Goal: Information Seeking & Learning: Learn about a topic

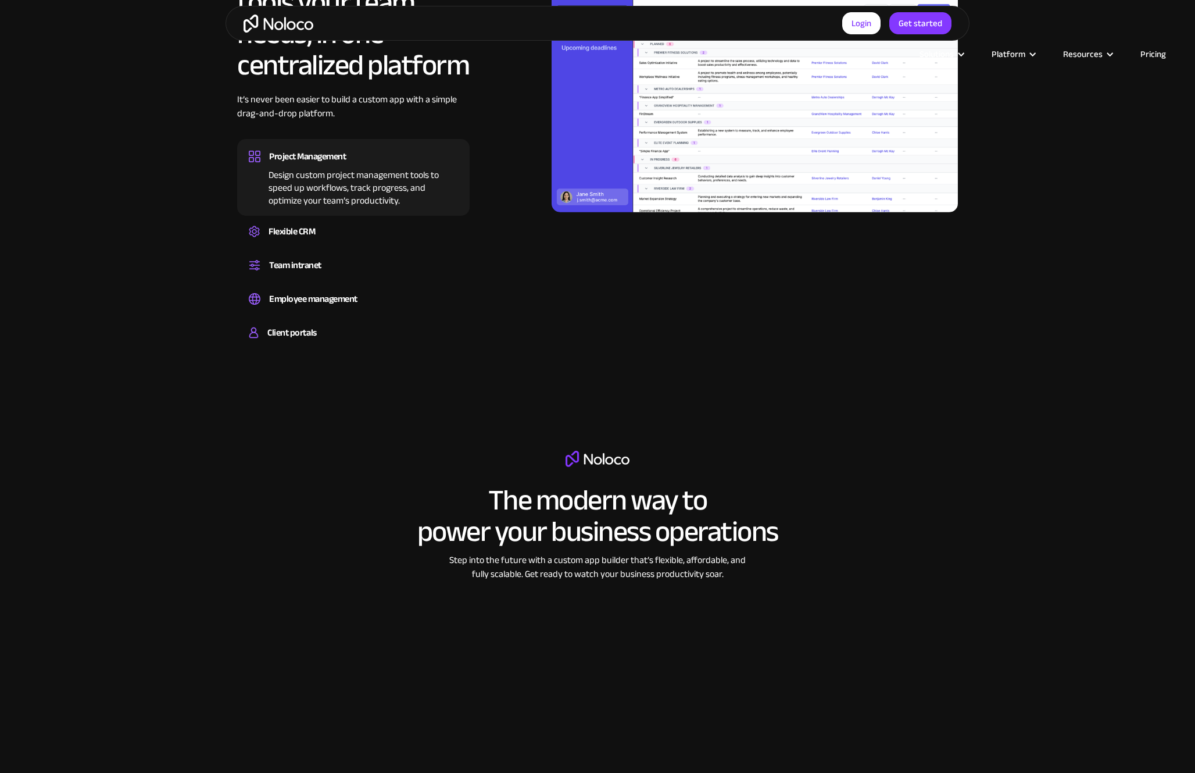
scroll to position [2038, 0]
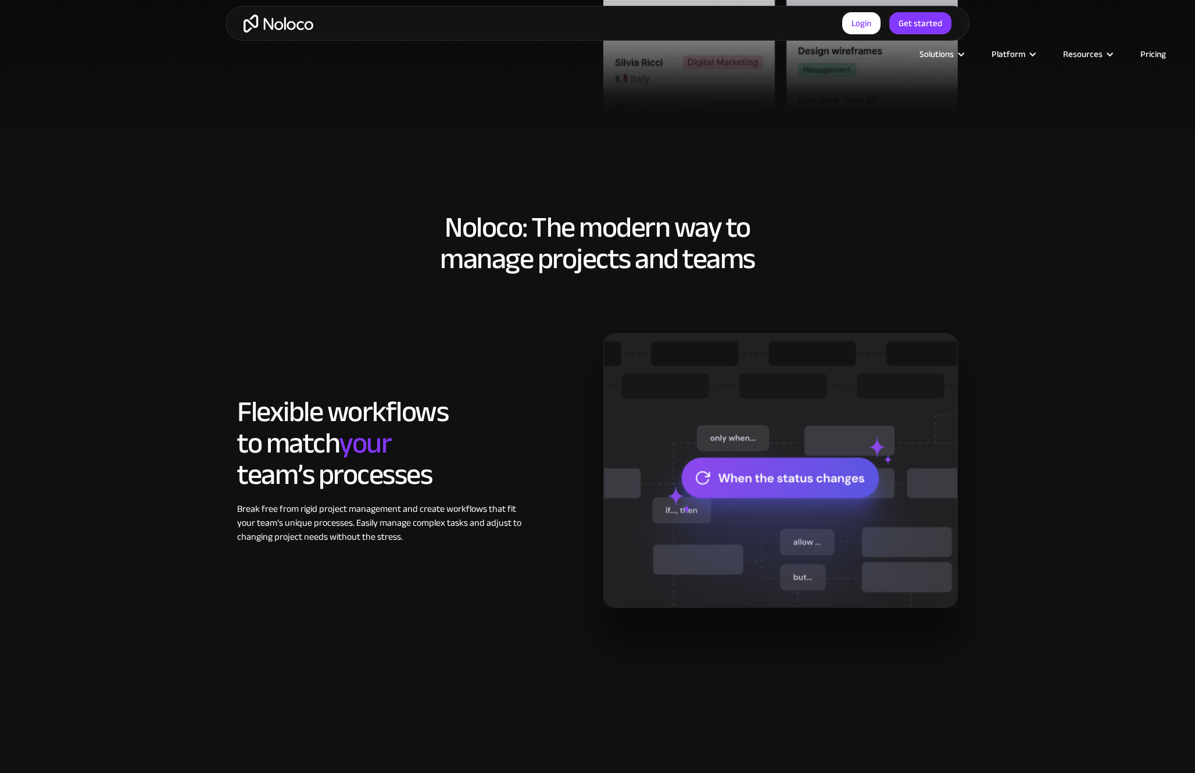
scroll to position [1341, 0]
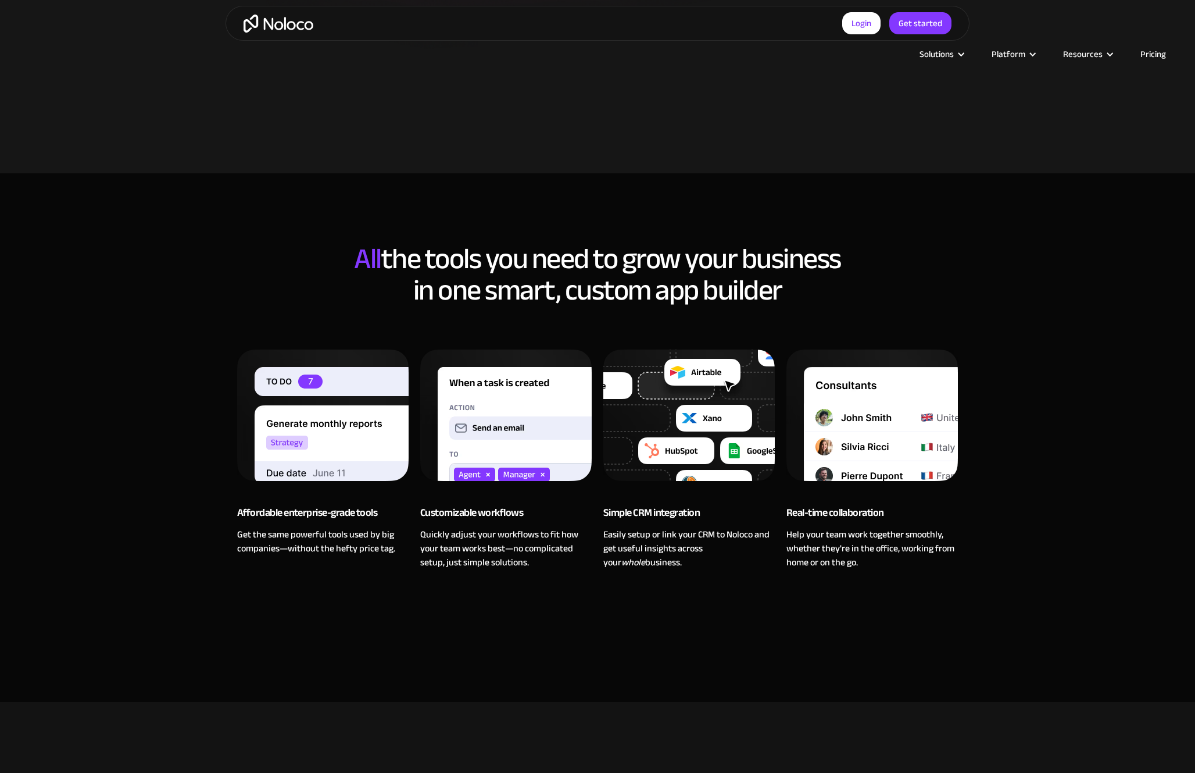
scroll to position [1341, 0]
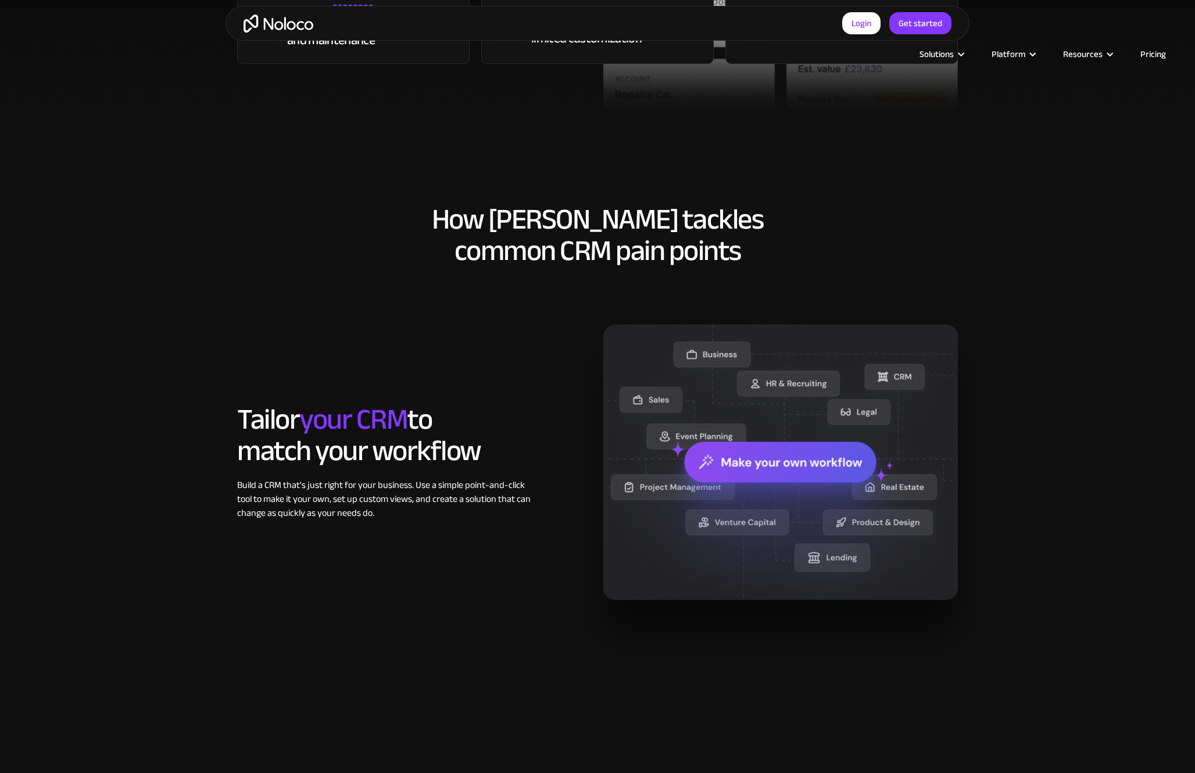
scroll to position [1341, 0]
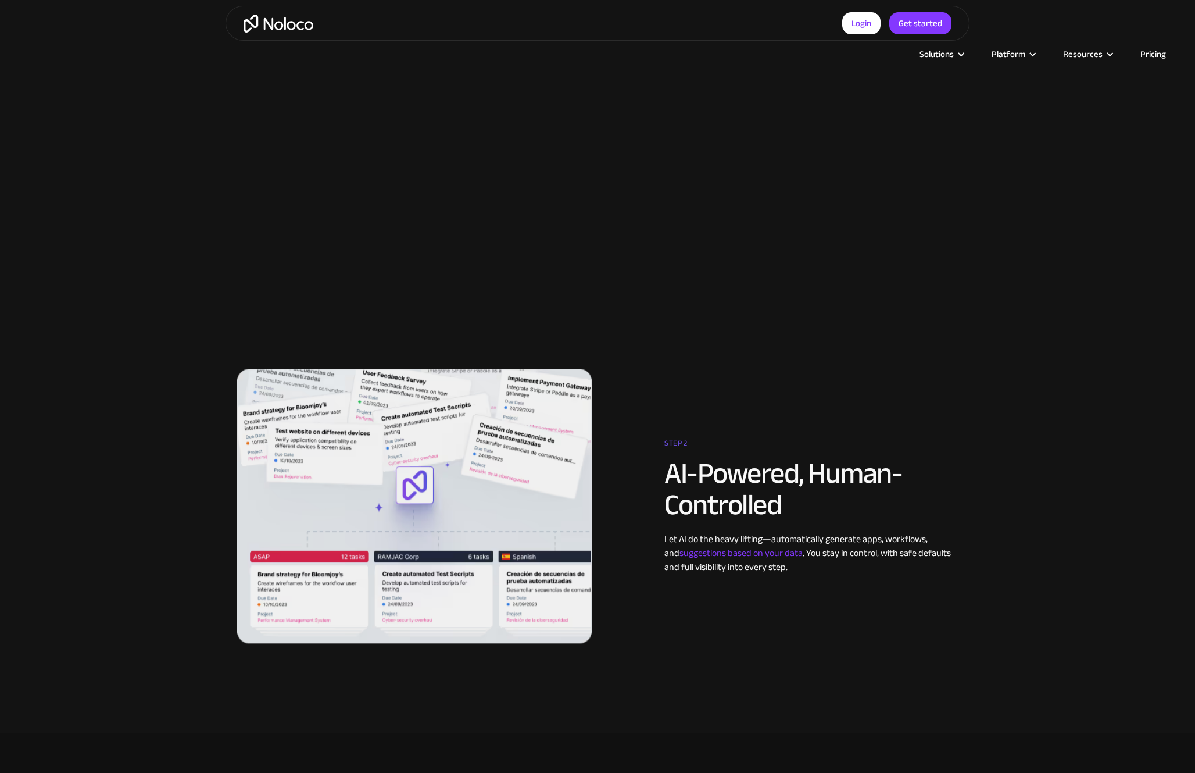
scroll to position [2742, 0]
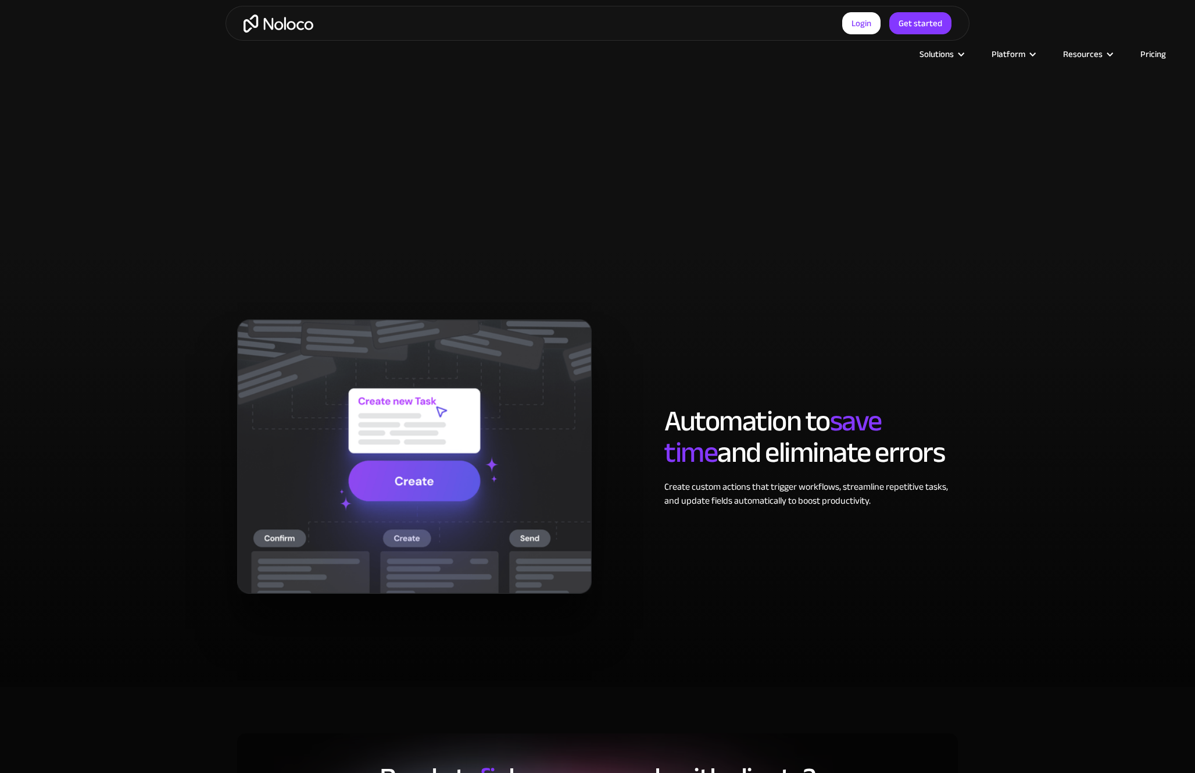
scroll to position [2743, 0]
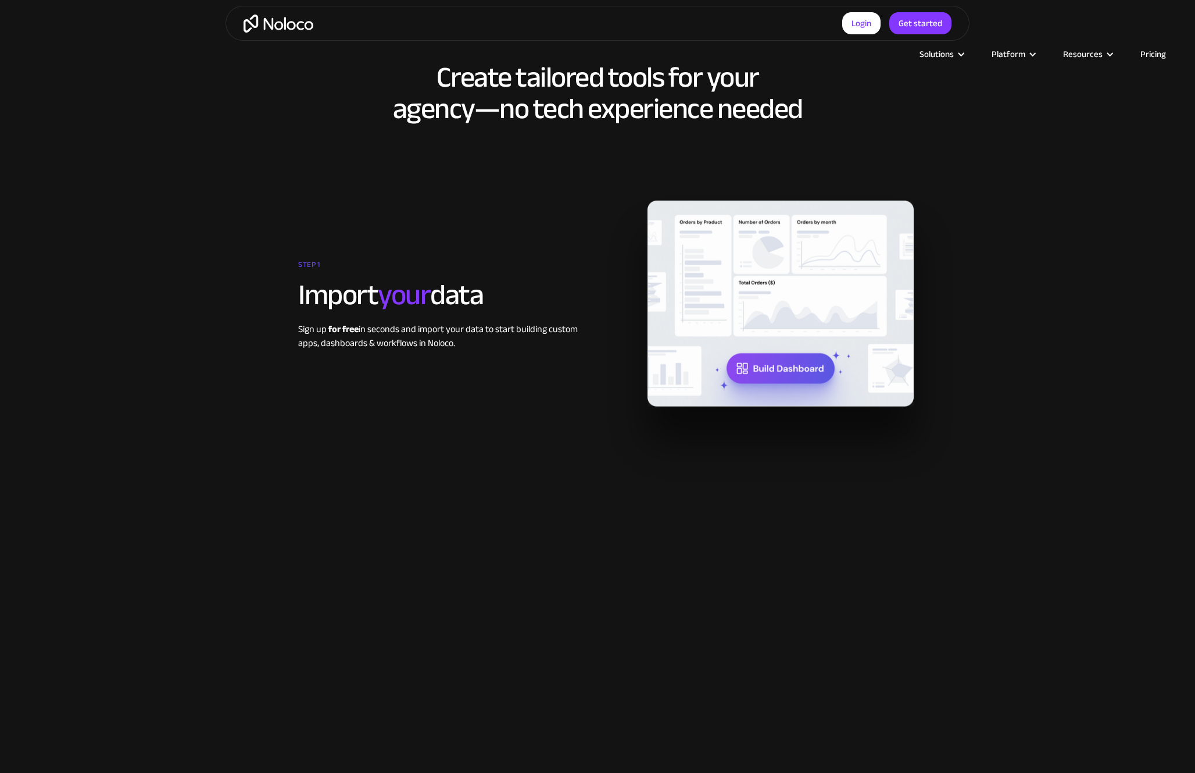
scroll to position [2039, 0]
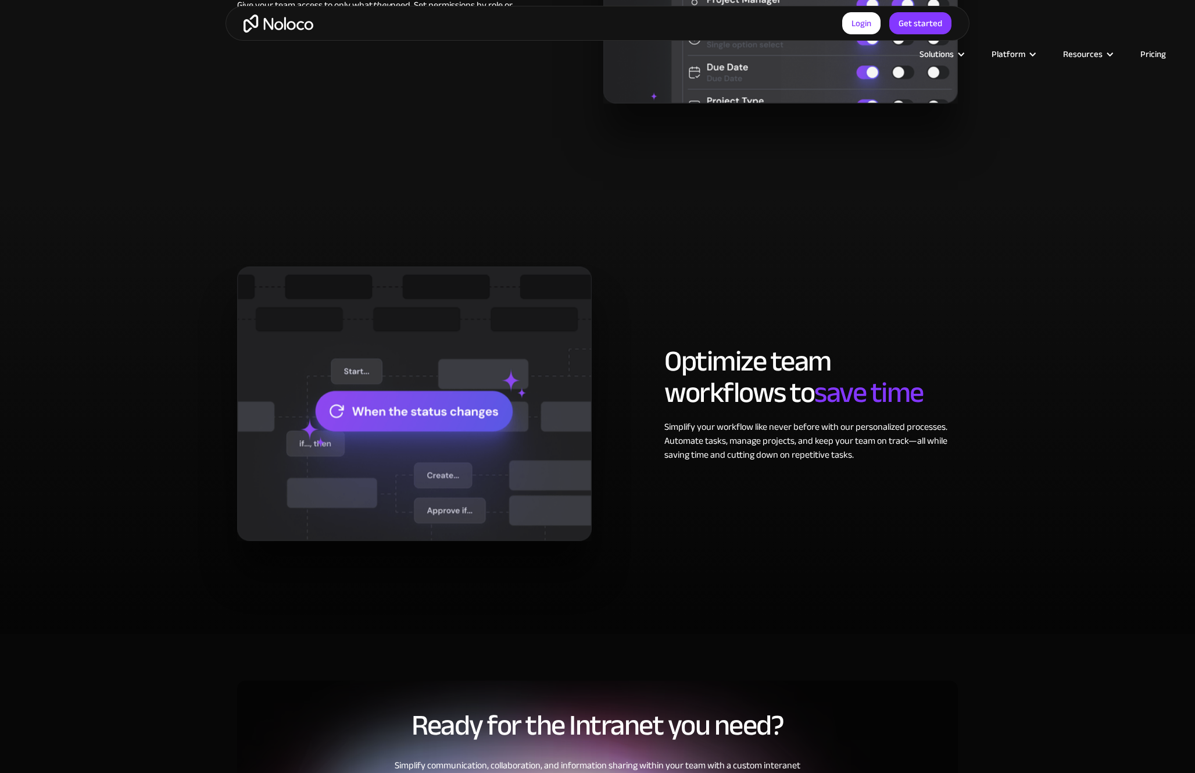
scroll to position [2742, 0]
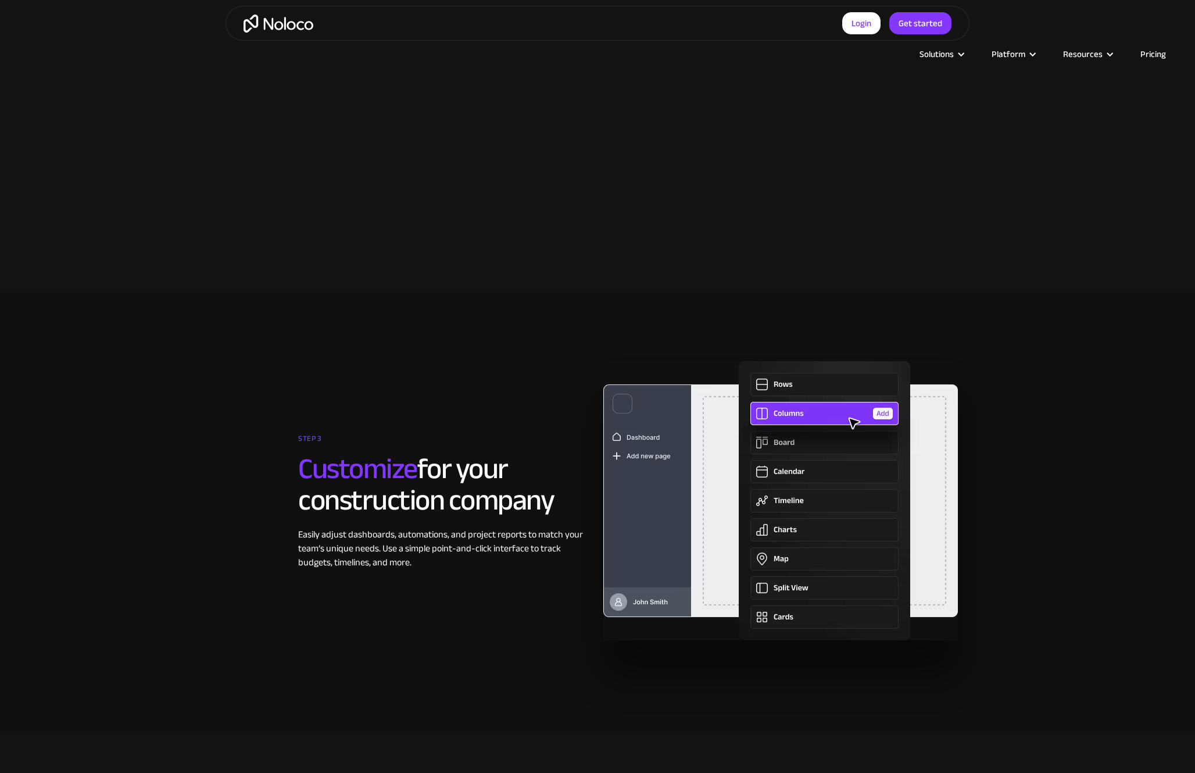
scroll to position [2743, 0]
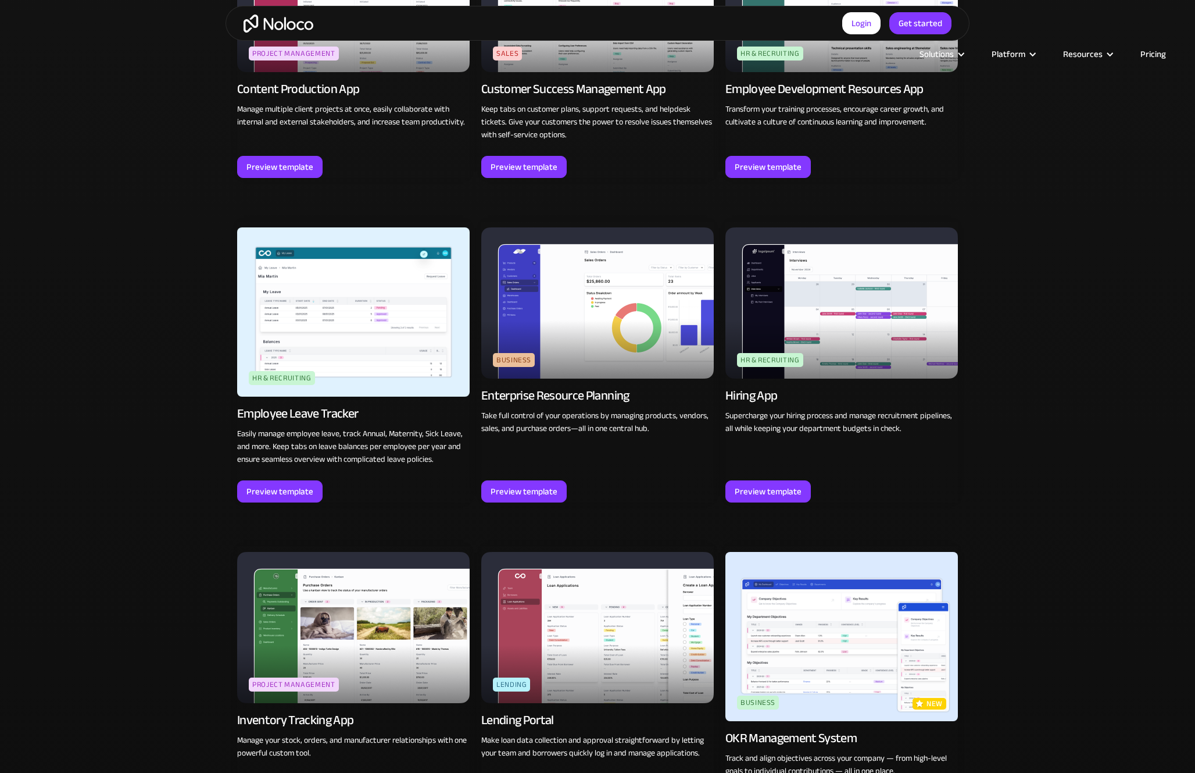
scroll to position [2042, 0]
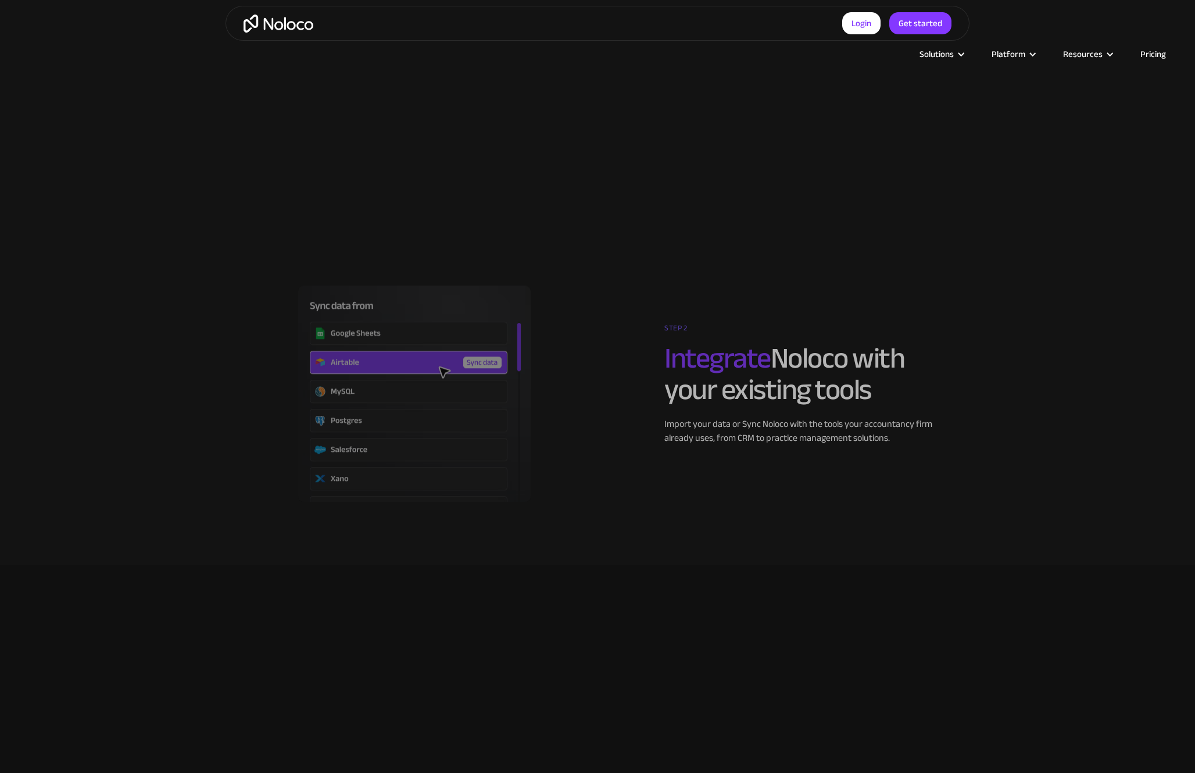
scroll to position [2743, 0]
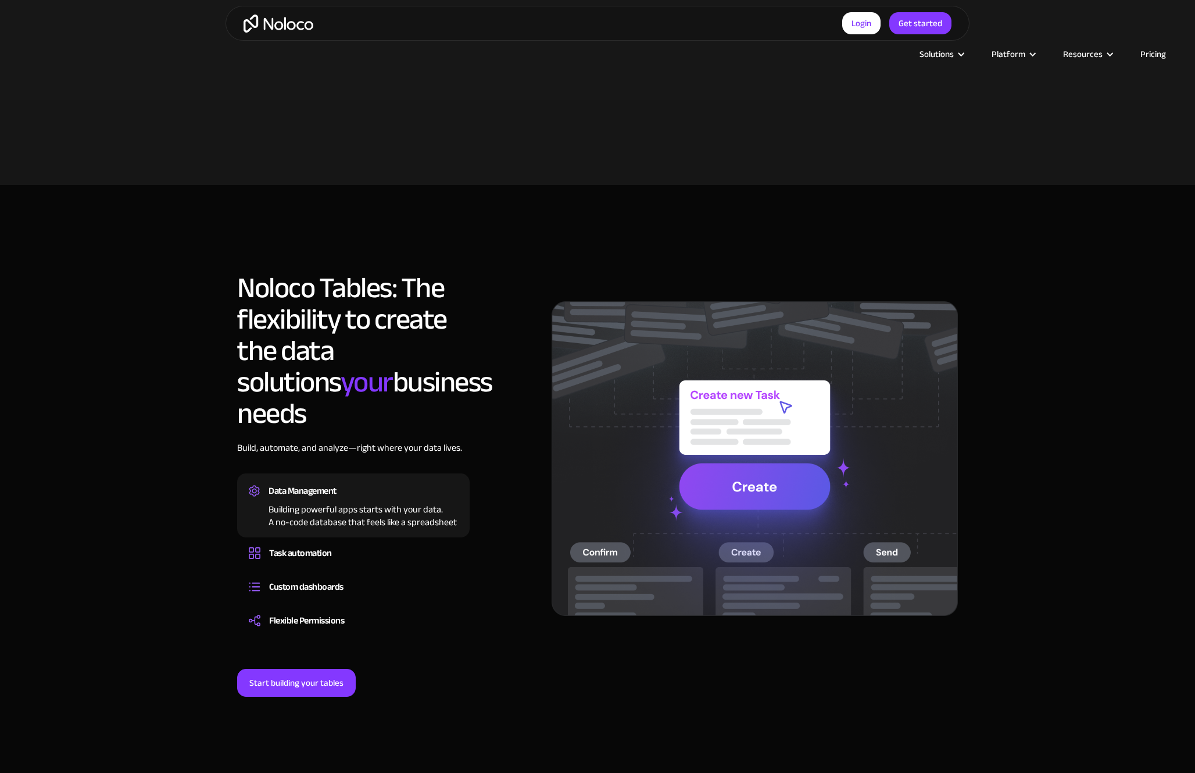
scroll to position [1313, 0]
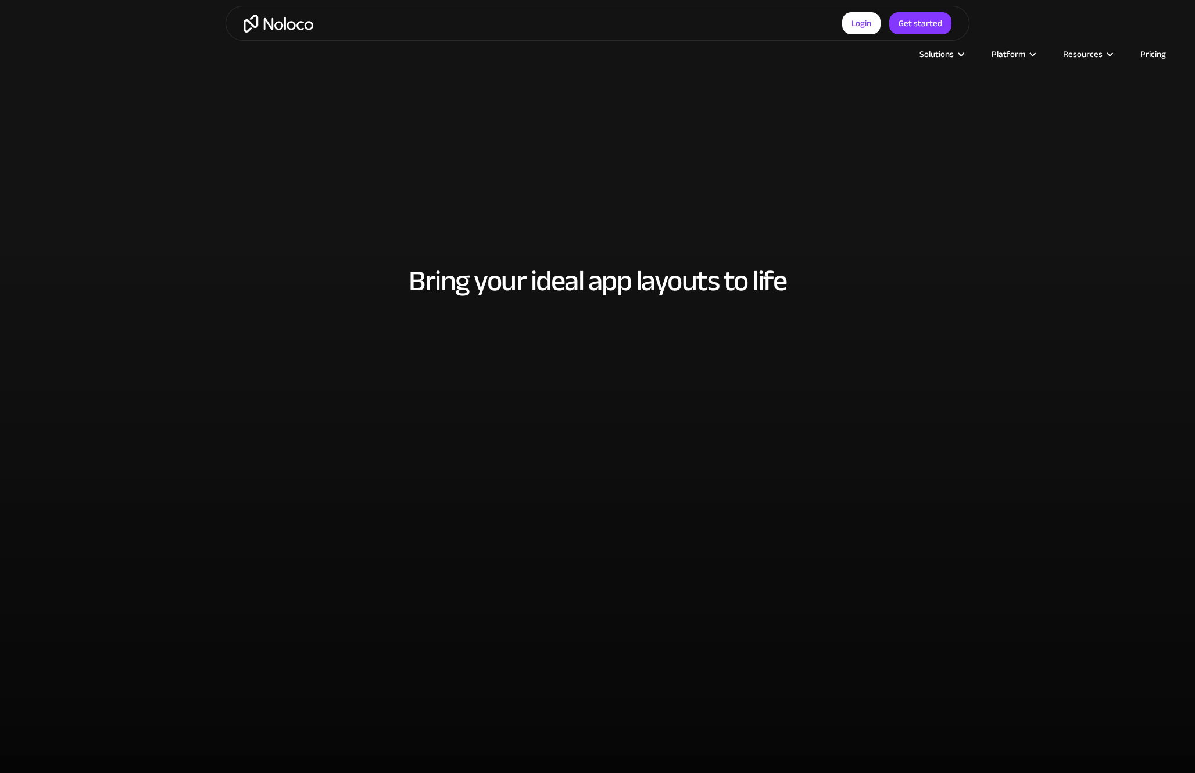
scroll to position [2743, 0]
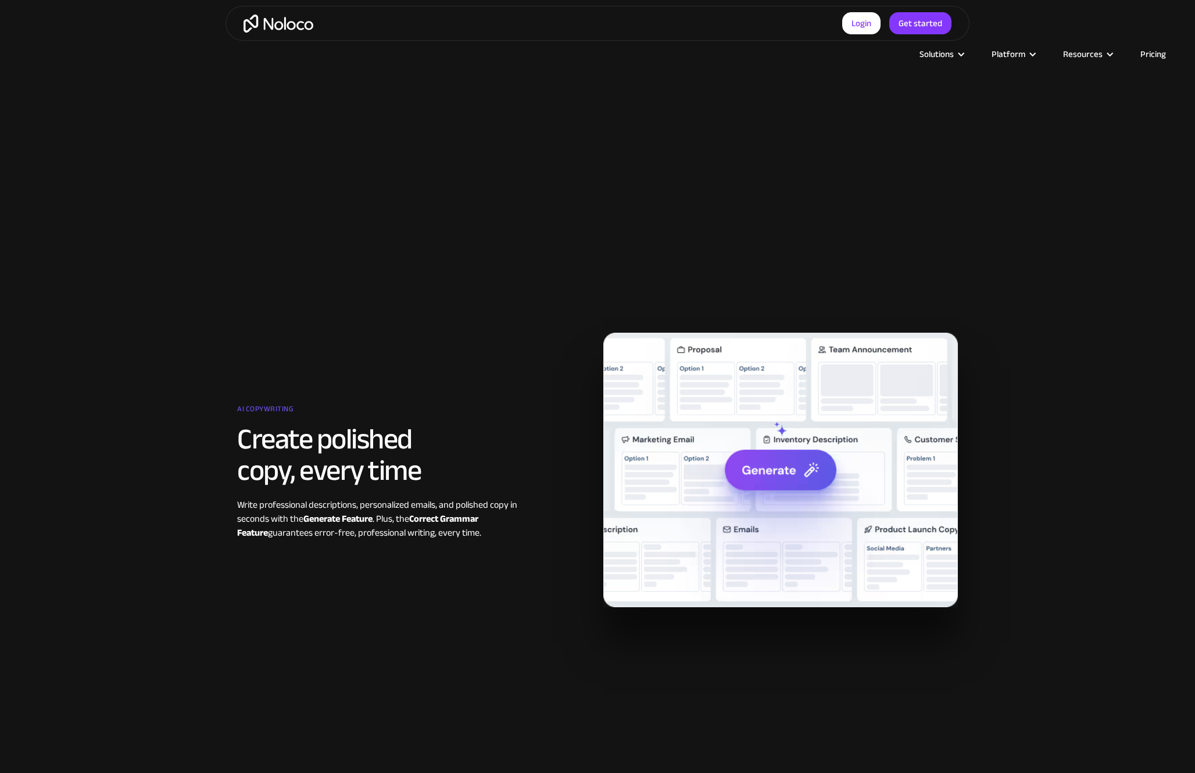
scroll to position [2041, 0]
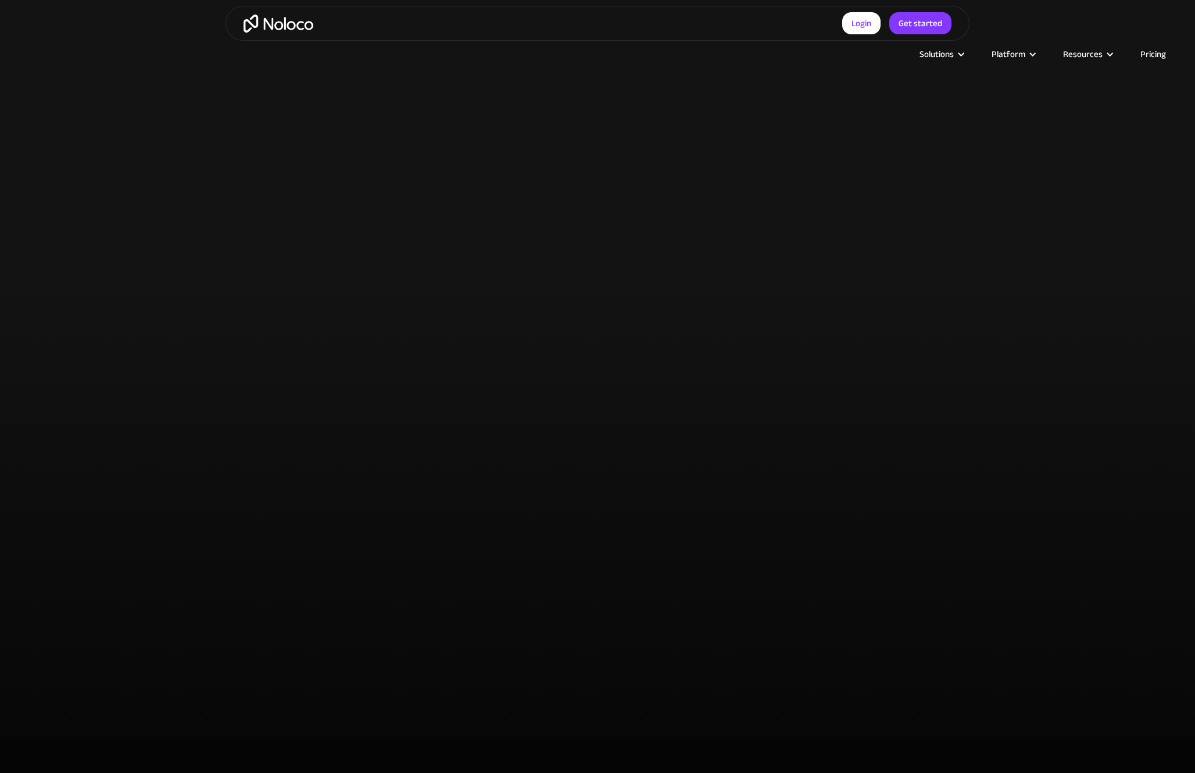
scroll to position [2742, 0]
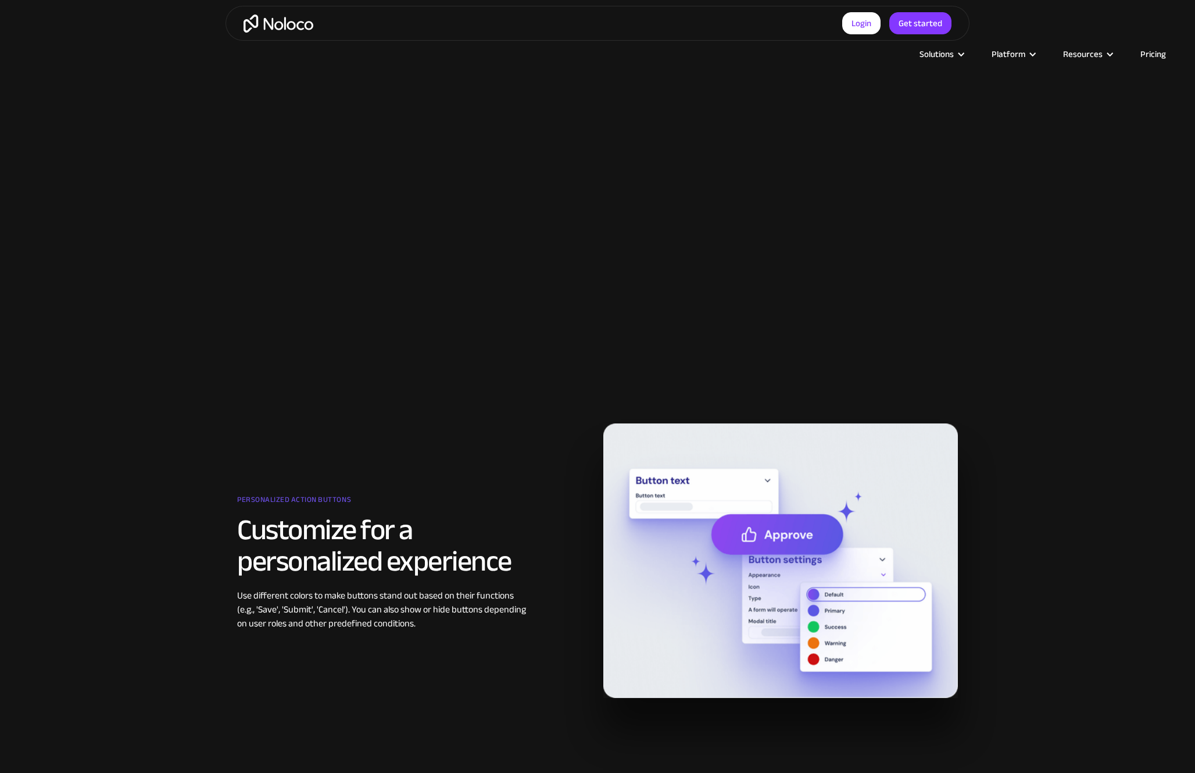
scroll to position [2688, 0]
